Goal: Task Accomplishment & Management: Manage account settings

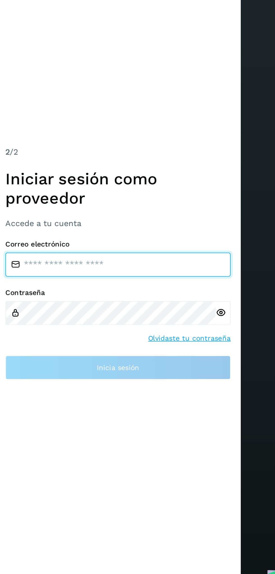
click at [87, 295] on input "email" at bounding box center [69, 287] width 126 height 13
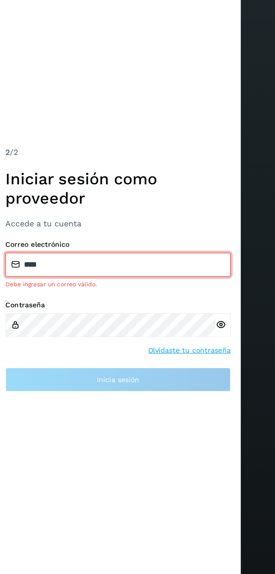
click at [126, 322] on icon at bounding box center [126, 319] width 6 height 6
click at [98, 292] on input "****" at bounding box center [69, 284] width 126 height 13
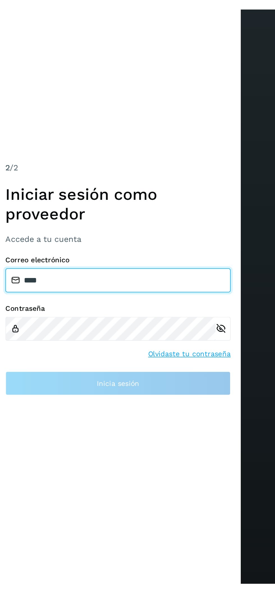
scroll to position [3, 0]
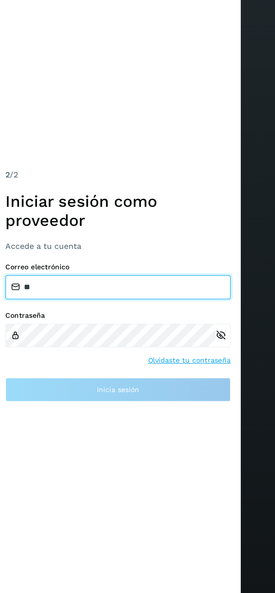
type input "*"
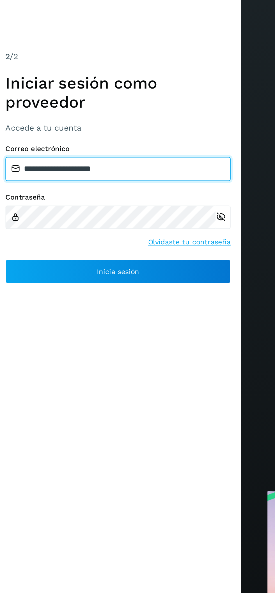
type input "**********"
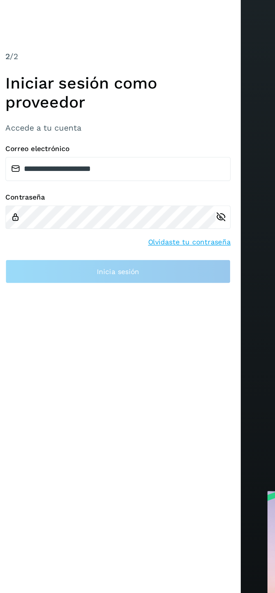
click at [98, 361] on div "**********" at bounding box center [69, 323] width 126 height 78
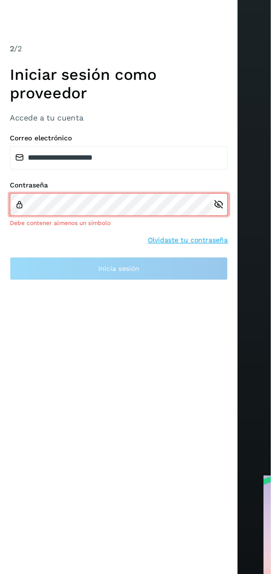
scroll to position [0, 0]
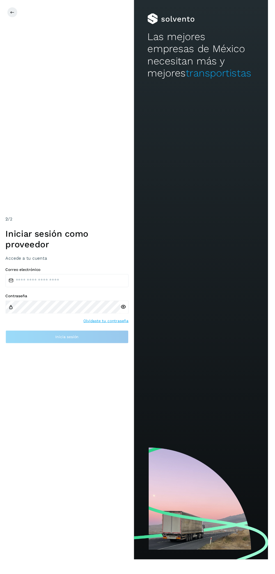
click at [107, 417] on div "2 /2 Iniciar sesión como proveedor Accede a tu cuenta Correo electrónico Contra…" at bounding box center [68, 287] width 137 height 574
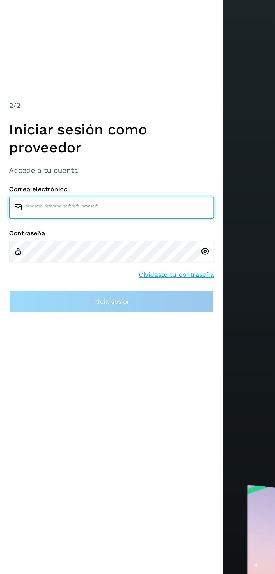
click at [91, 295] on input "email" at bounding box center [69, 287] width 126 height 13
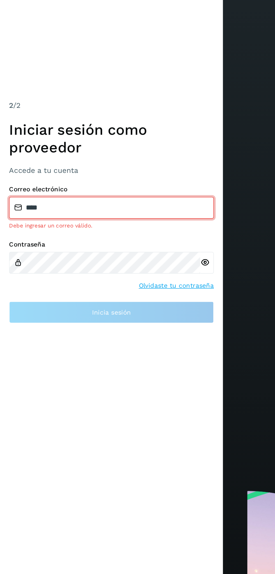
click at [93, 292] on input "****" at bounding box center [69, 284] width 126 height 13
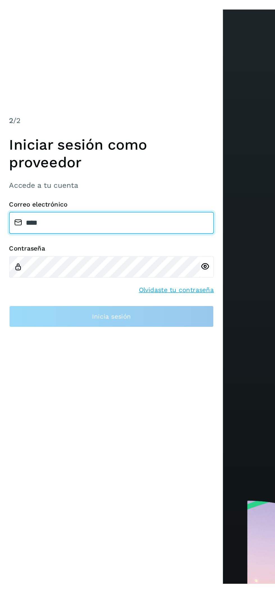
scroll to position [3, 0]
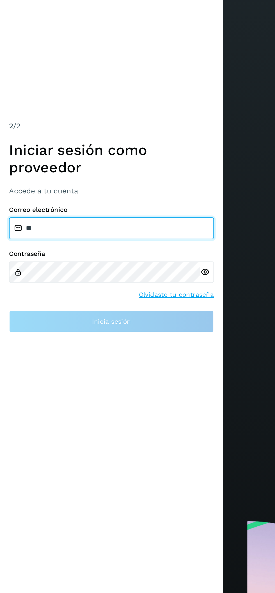
type input "*"
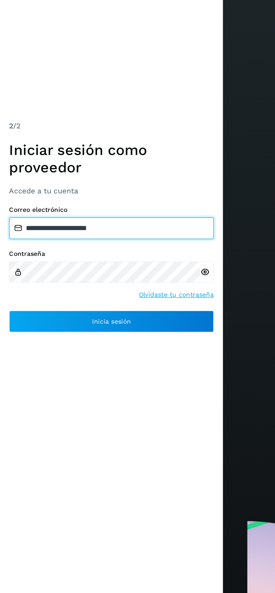
type input "**********"
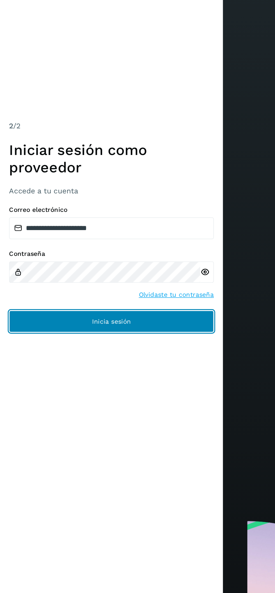
click at [101, 355] on button "Inicia sesión" at bounding box center [69, 354] width 126 height 13
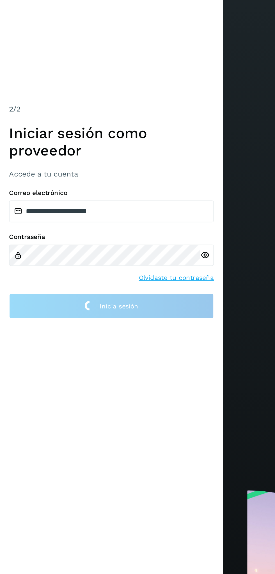
scroll to position [0, 0]
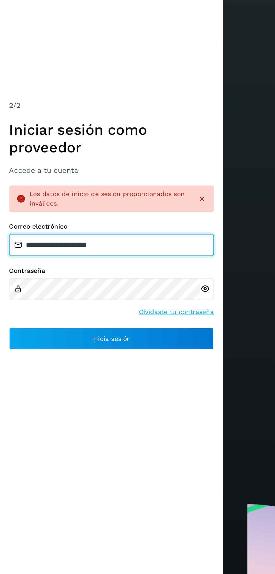
click at [80, 306] on input "**********" at bounding box center [69, 299] width 126 height 13
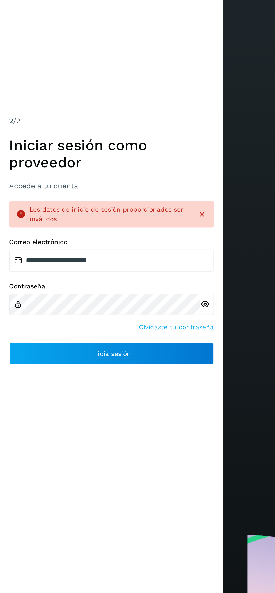
click at [126, 339] on icon at bounding box center [126, 336] width 6 height 6
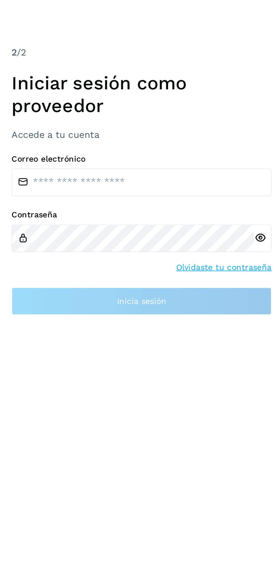
click at [107, 332] on link "Olvidaste tu contraseña" at bounding box center [109, 330] width 46 height 6
click at [27, 495] on div "2 /2 Iniciar sesión como proveedor Accede a tu cuenta Correo electrónico Contra…" at bounding box center [68, 287] width 137 height 574
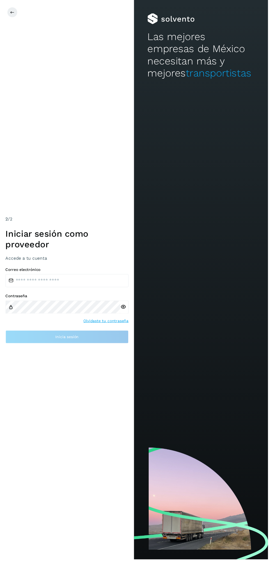
click at [98, 205] on div "2 /2 Iniciar sesión como proveedor Accede a tu cuenta Correo electrónico Contra…" at bounding box center [68, 287] width 137 height 574
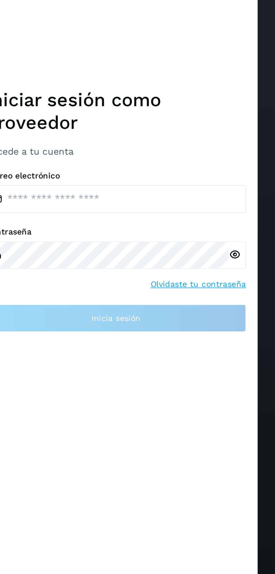
scroll to position [3, 0]
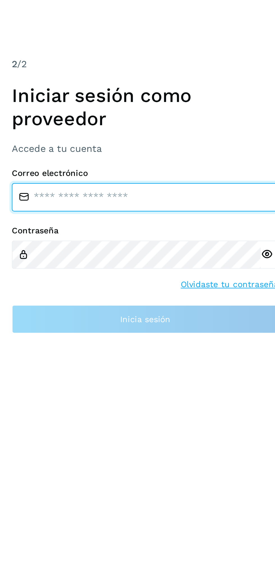
click at [73, 295] on input "email" at bounding box center [69, 287] width 126 height 13
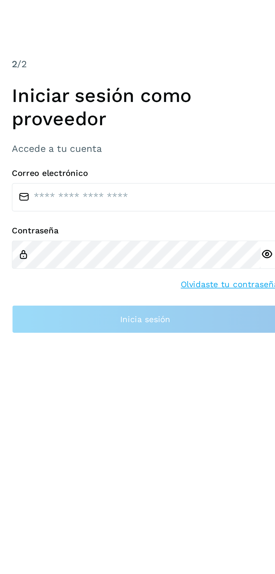
scroll to position [0, 0]
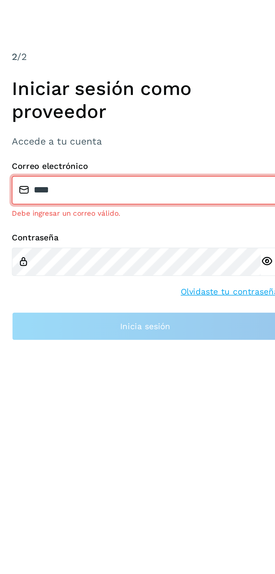
click at [95, 292] on input "****" at bounding box center [69, 284] width 126 height 13
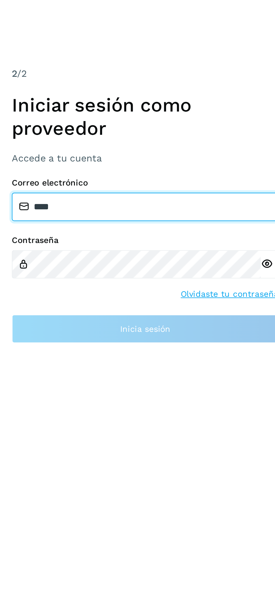
scroll to position [3, 0]
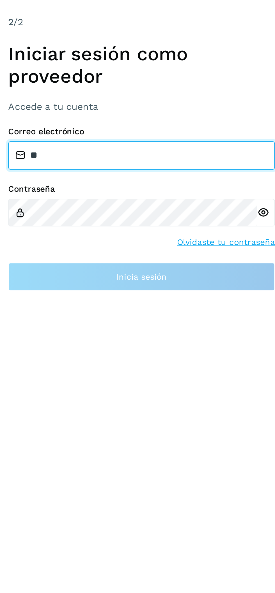
type input "*"
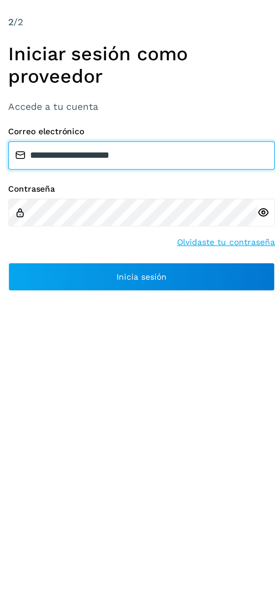
type input "**********"
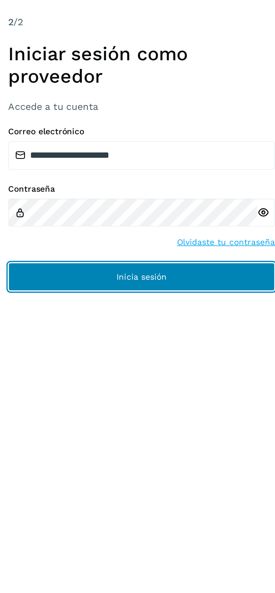
click at [48, 362] on button "Inicia sesión" at bounding box center [69, 354] width 126 height 13
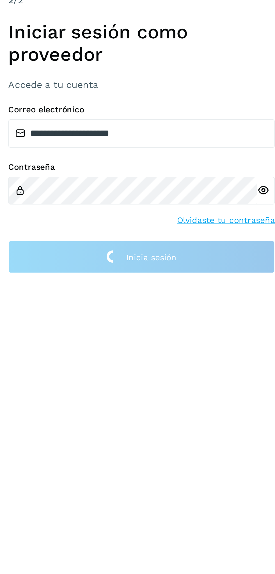
scroll to position [0, 0]
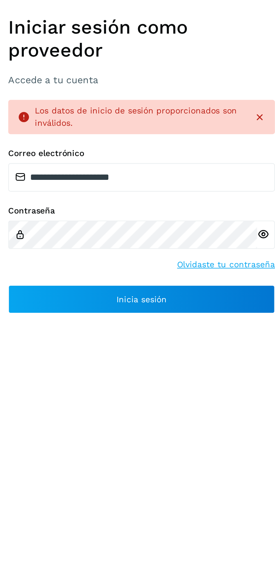
click at [35, 344] on div "Contraseña Olvidaste tu contraseña" at bounding box center [69, 328] width 126 height 31
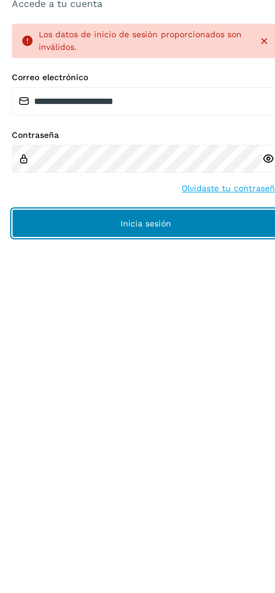
click at [97, 373] on button "Inicia sesión" at bounding box center [69, 366] width 126 height 13
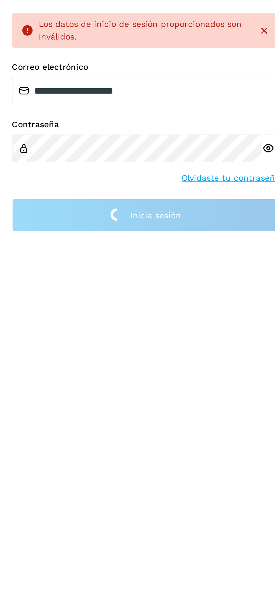
scroll to position [1, 0]
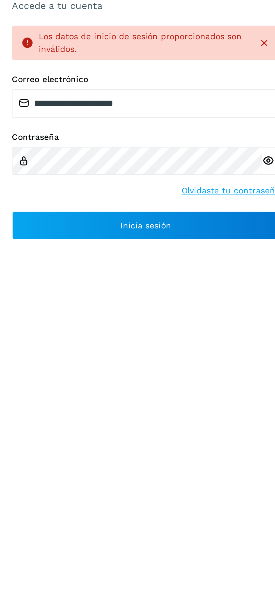
click at [124, 339] on icon at bounding box center [126, 336] width 6 height 6
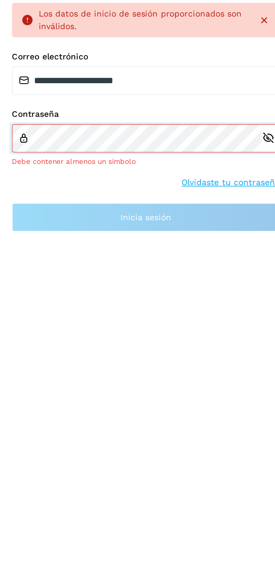
scroll to position [6, 0]
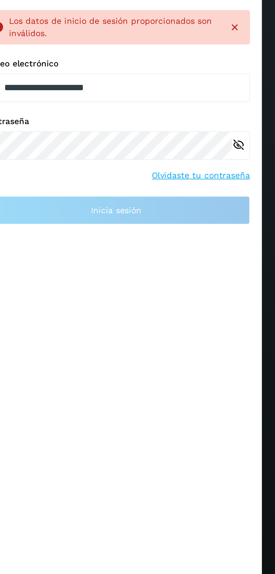
click at [114, 344] on div "Contraseña Olvidaste tu contraseña" at bounding box center [69, 328] width 126 height 31
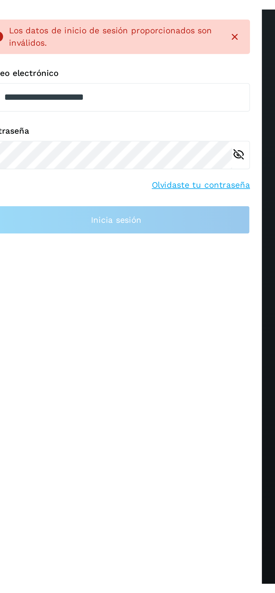
scroll to position [3, 0]
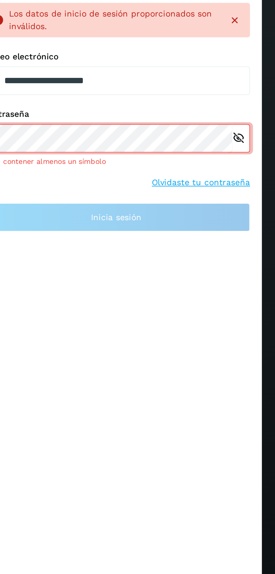
click at [111, 347] on link "Olvidaste tu contraseña" at bounding box center [109, 344] width 46 height 6
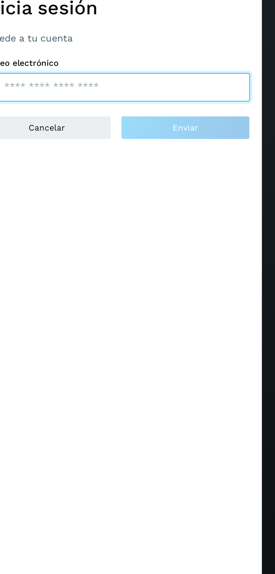
click at [35, 306] on input "email" at bounding box center [69, 299] width 126 height 13
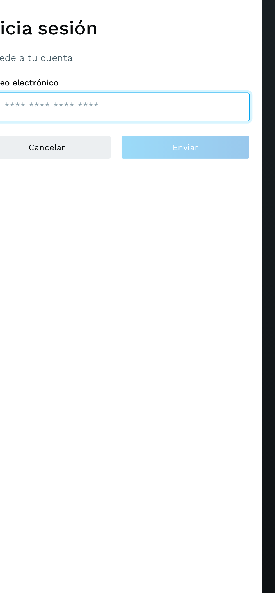
scroll to position [3, 0]
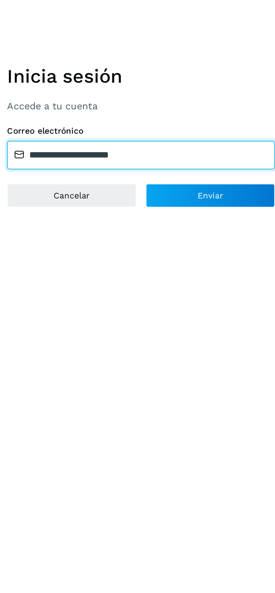
type input "**********"
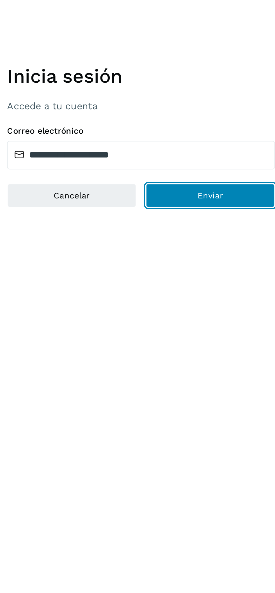
click at [81, 333] on button "Enviar" at bounding box center [101, 327] width 61 height 11
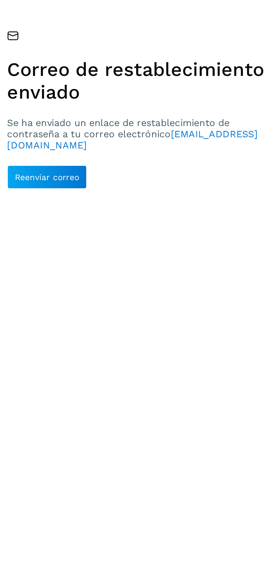
click at [18, 325] on button "Reenviar correo" at bounding box center [25, 318] width 38 height 11
click at [15, 321] on span "Reenviar correo" at bounding box center [24, 319] width 30 height 4
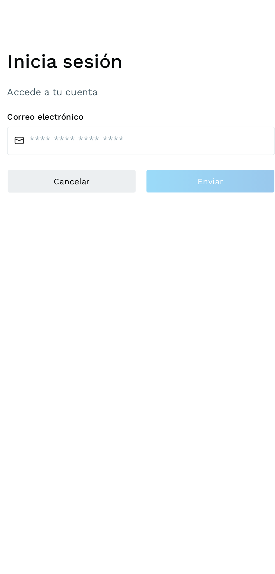
scroll to position [3, 0]
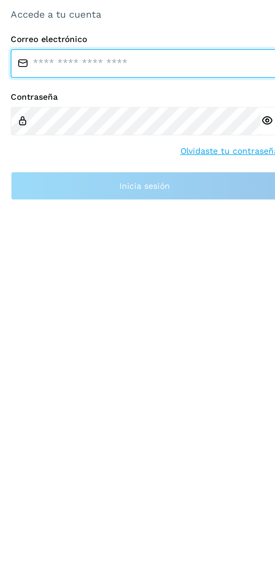
click at [20, 295] on input "email" at bounding box center [69, 287] width 126 height 13
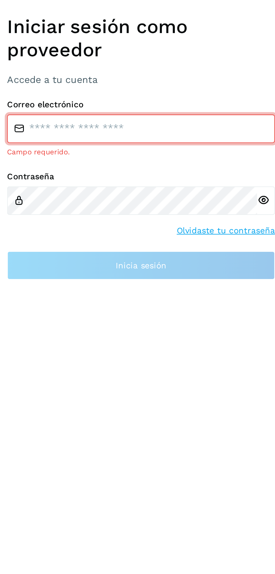
scroll to position [3, 0]
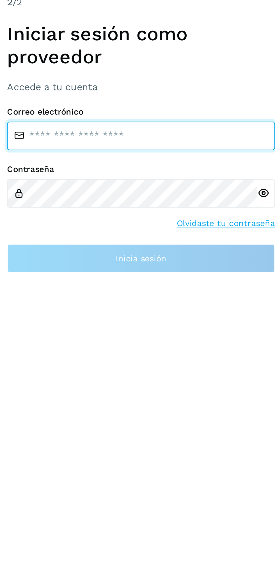
click at [23, 295] on input "email" at bounding box center [69, 287] width 126 height 13
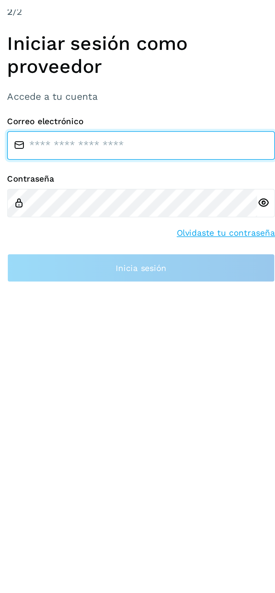
scroll to position [3, 0]
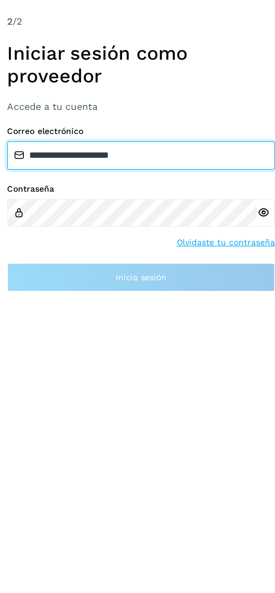
type input "**********"
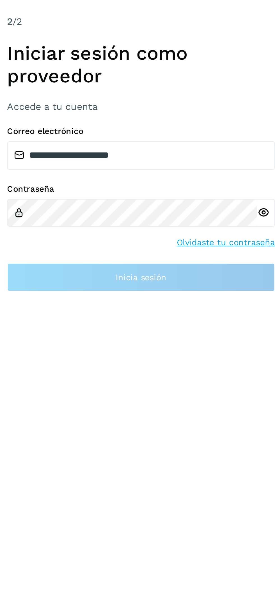
click at [124, 328] on icon at bounding box center [126, 325] width 6 height 6
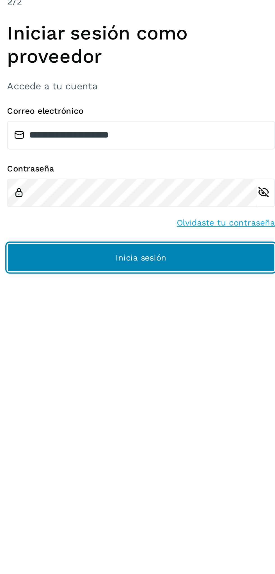
click at [10, 353] on button "Inicia sesión" at bounding box center [69, 345] width 126 height 13
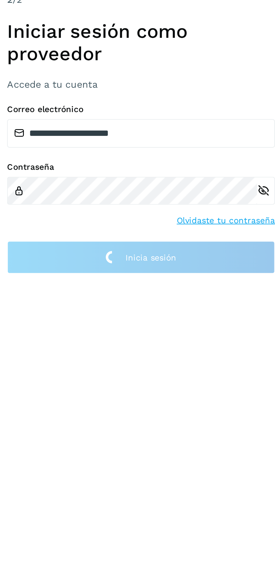
scroll to position [0, 0]
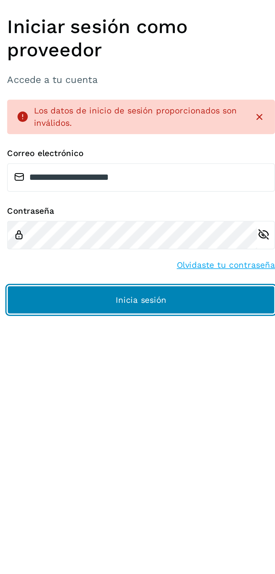
click at [14, 350] on button "Inicia sesión" at bounding box center [69, 342] width 126 height 13
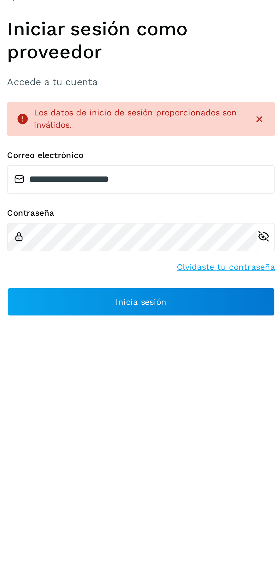
scroll to position [1, 0]
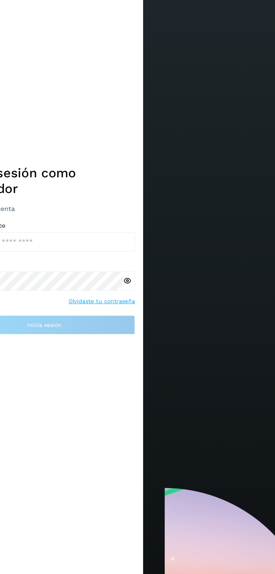
scroll to position [4, 0]
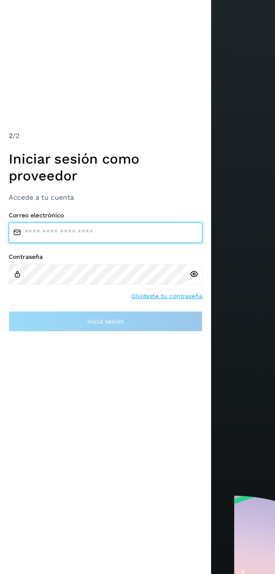
click at [100, 295] on input "email" at bounding box center [69, 287] width 126 height 13
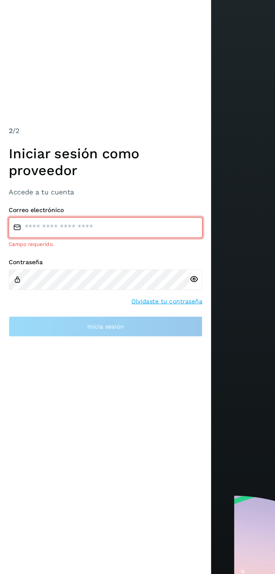
scroll to position [1, 0]
